Goal: Task Accomplishment & Management: Use online tool/utility

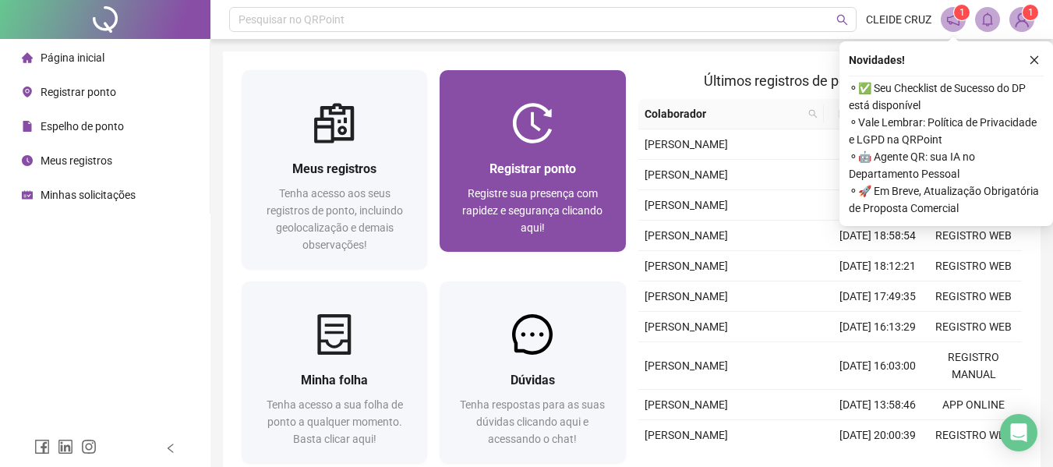
click at [526, 168] on span "Registrar ponto" at bounding box center [532, 168] width 86 height 15
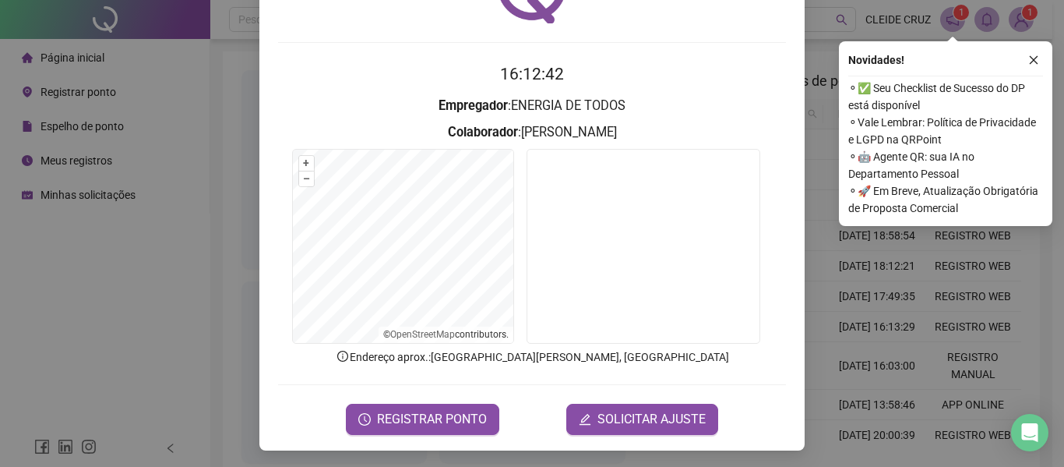
scroll to position [108, 0]
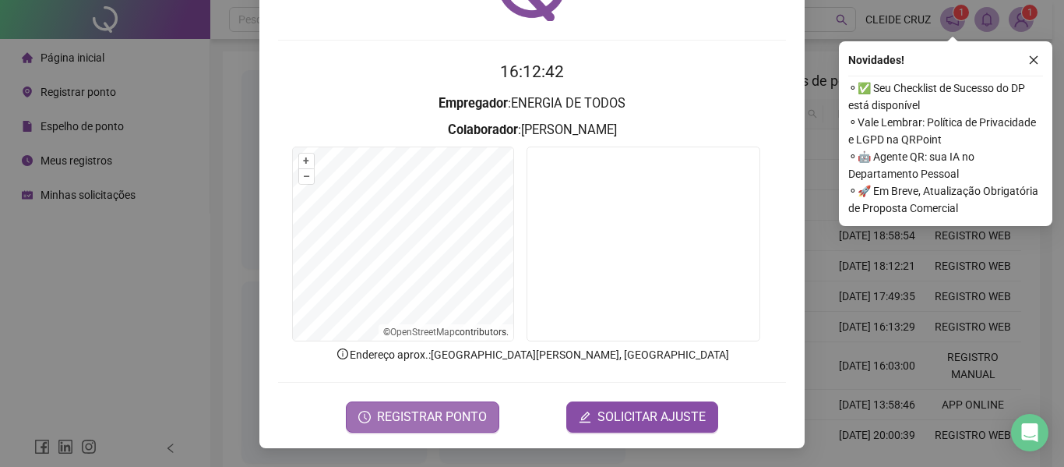
click at [430, 418] on span "REGISTRAR PONTO" at bounding box center [432, 416] width 110 height 19
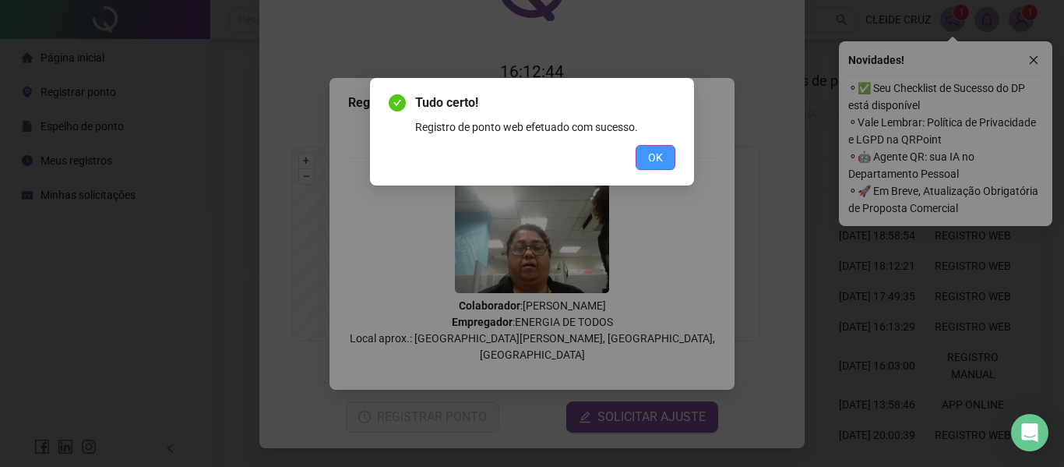
click at [654, 157] on span "OK" at bounding box center [655, 157] width 15 height 17
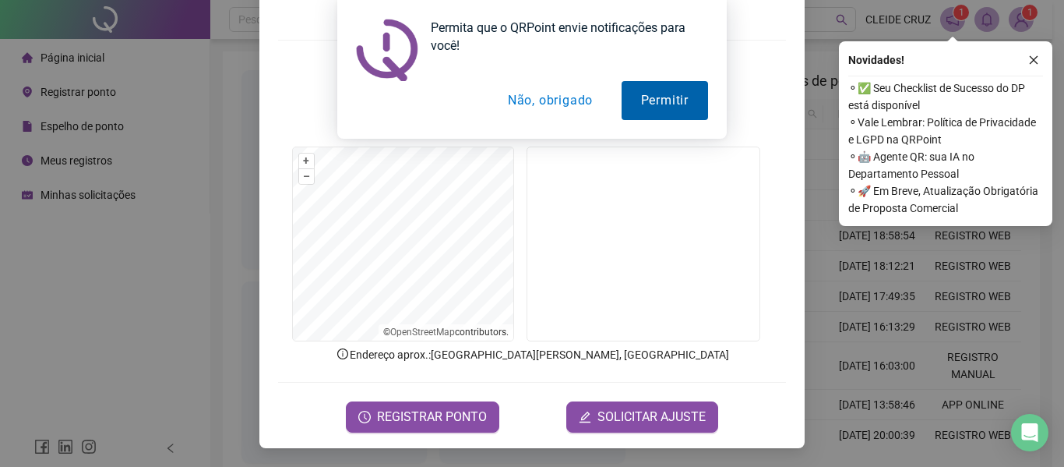
click at [660, 103] on button "Permitir" at bounding box center [665, 100] width 86 height 39
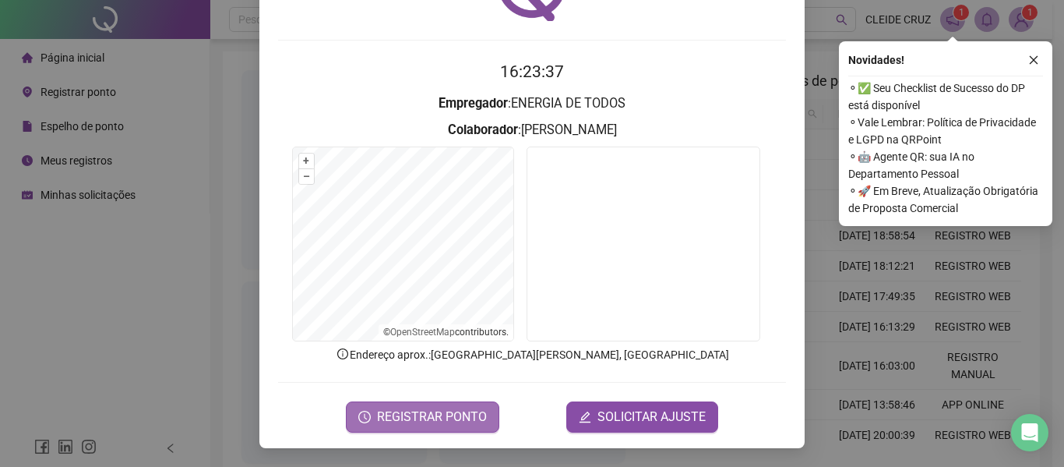
click at [414, 410] on span "REGISTRAR PONTO" at bounding box center [432, 416] width 110 height 19
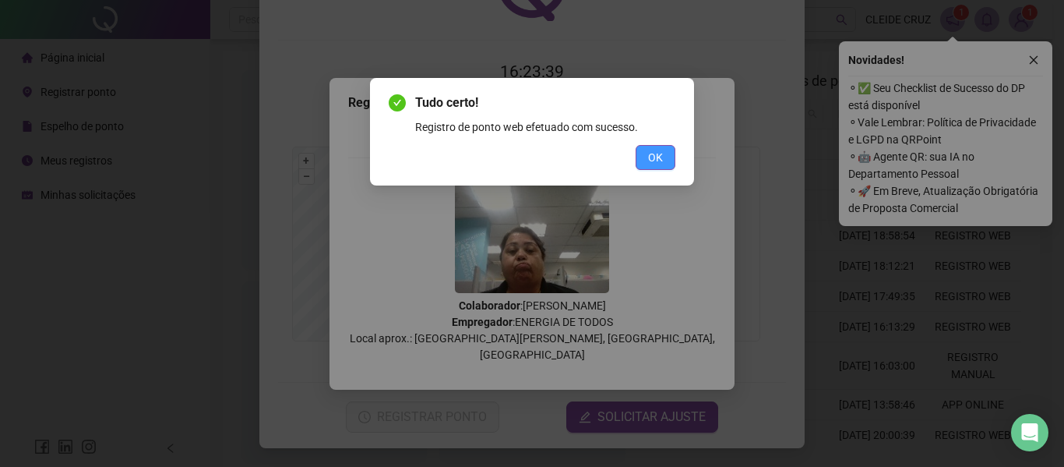
click at [663, 159] on button "OK" at bounding box center [656, 157] width 40 height 25
